Goal: Task Accomplishment & Management: Manage account settings

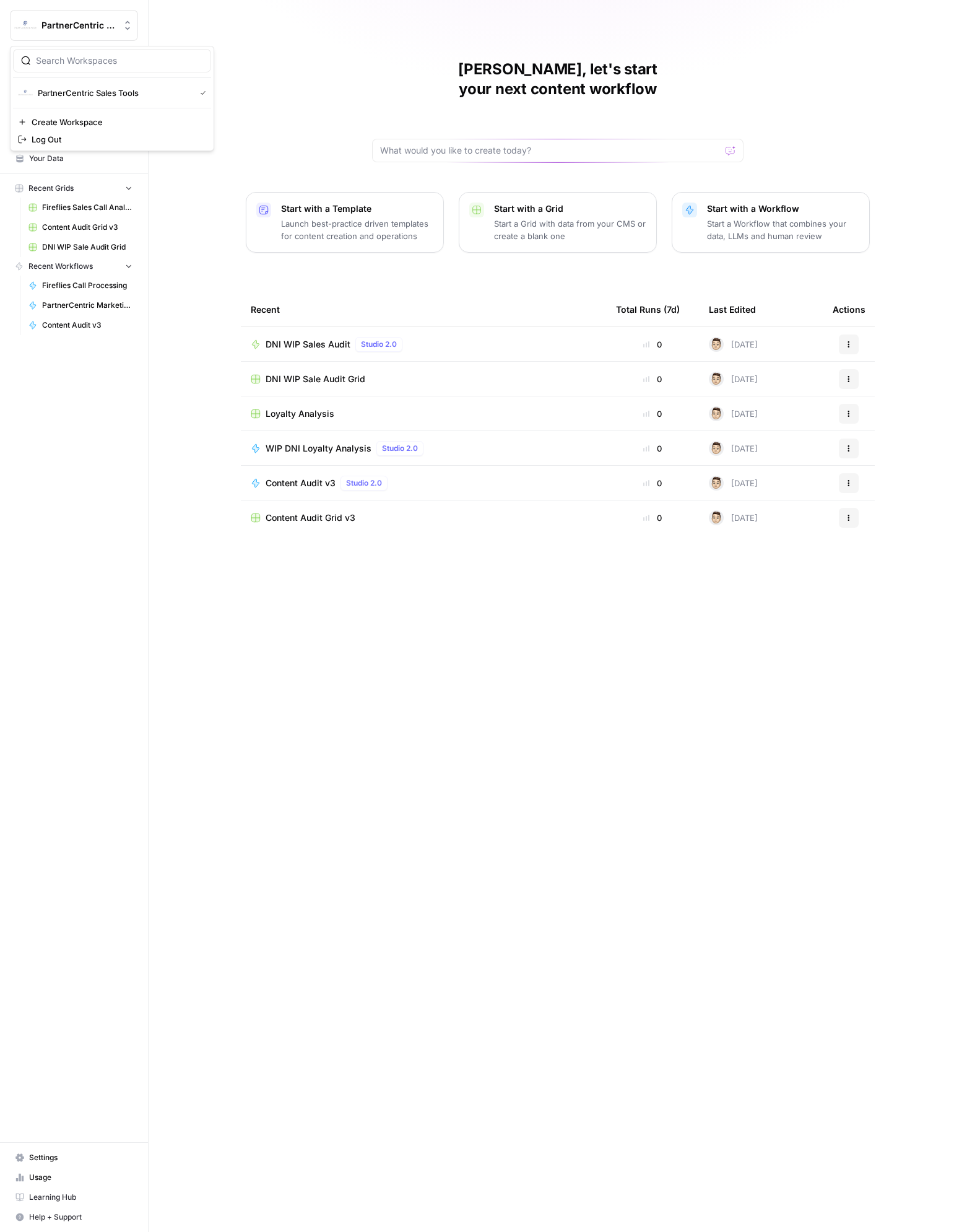
click at [90, 34] on button "PartnerCentric Sales Tools" at bounding box center [73, 25] width 128 height 31
click at [351, 98] on div "[PERSON_NAME], let's start your next content workflow Start with a Template Lau…" at bounding box center [558, 616] width 819 height 1232
click at [89, 1152] on span "Settings" at bounding box center [81, 1158] width 104 height 11
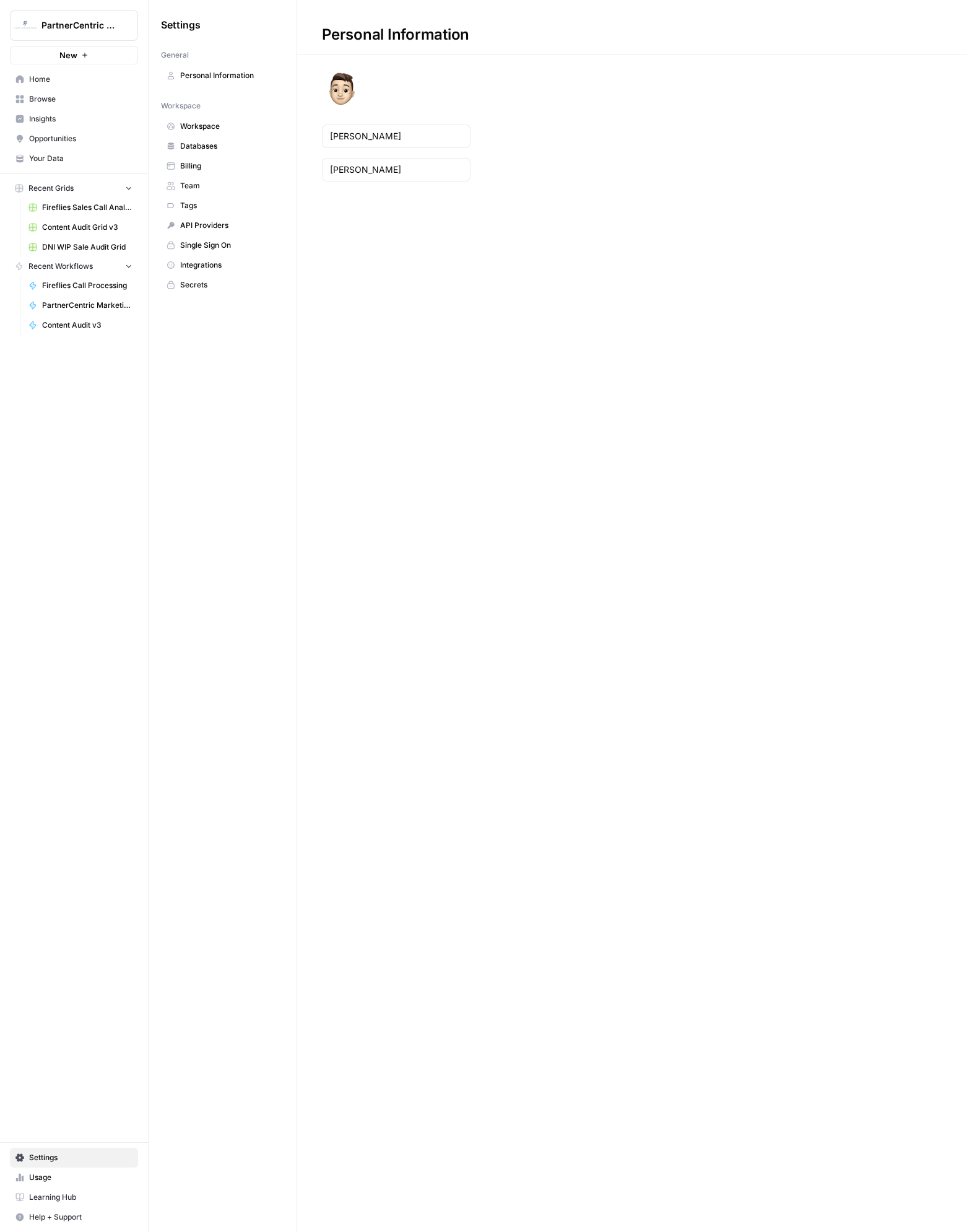
click at [220, 183] on span "Team" at bounding box center [228, 186] width 98 height 11
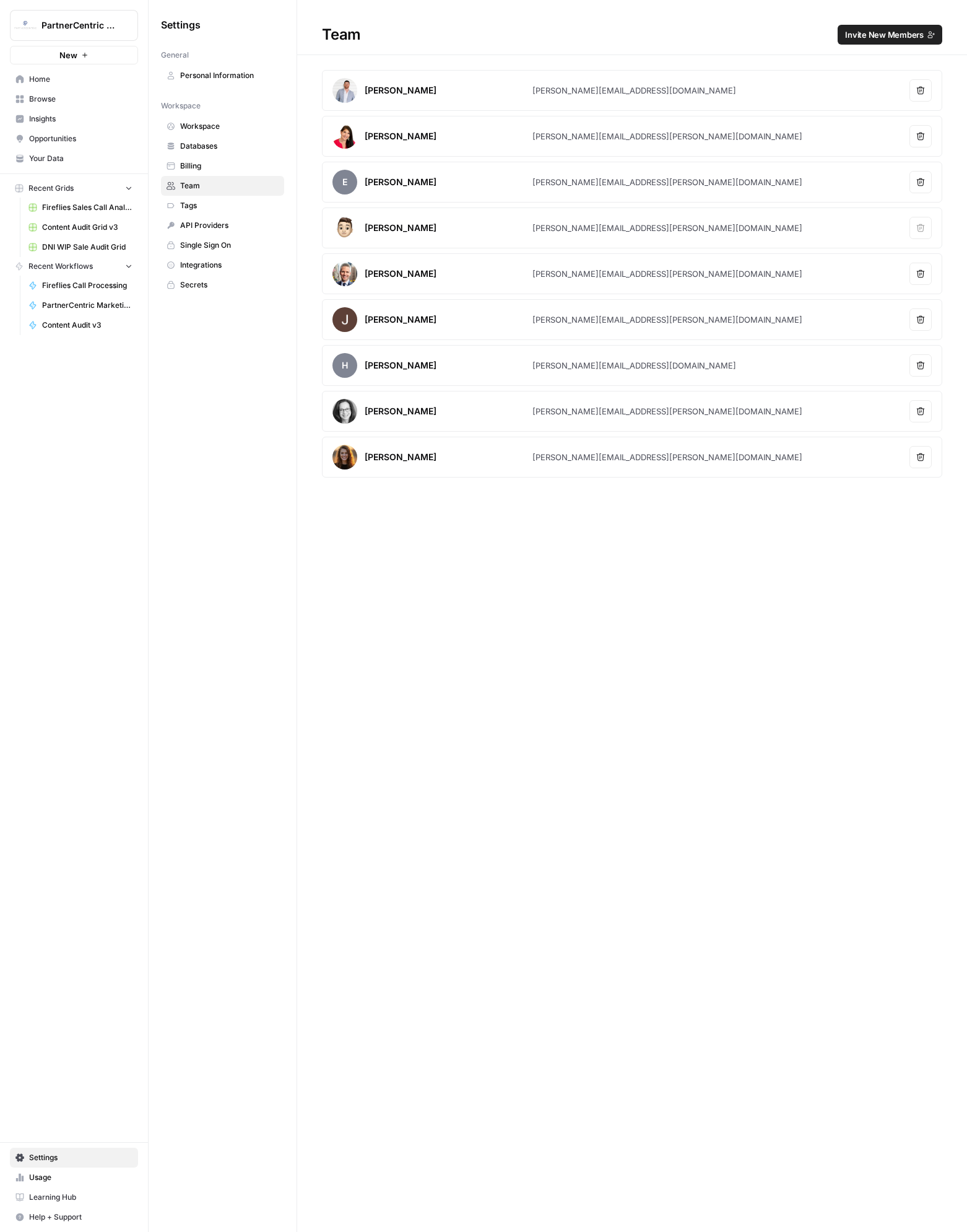
click at [356, 547] on div "Team Invite New Members [PERSON_NAME] [PERSON_NAME][EMAIL_ADDRESS][DOMAIN_NAME]…" at bounding box center [632, 616] width 670 height 1232
click at [673, 817] on div "Team Invite New Members [PERSON_NAME] [PERSON_NAME][EMAIL_ADDRESS][DOMAIN_NAME]…" at bounding box center [632, 616] width 670 height 1232
